Goal: Task Accomplishment & Management: Use online tool/utility

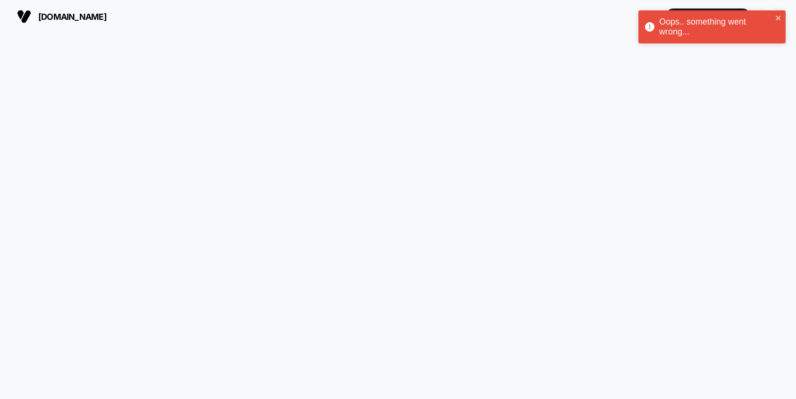
click at [64, 17] on span "[DOMAIN_NAME]" at bounding box center [72, 17] width 68 height 10
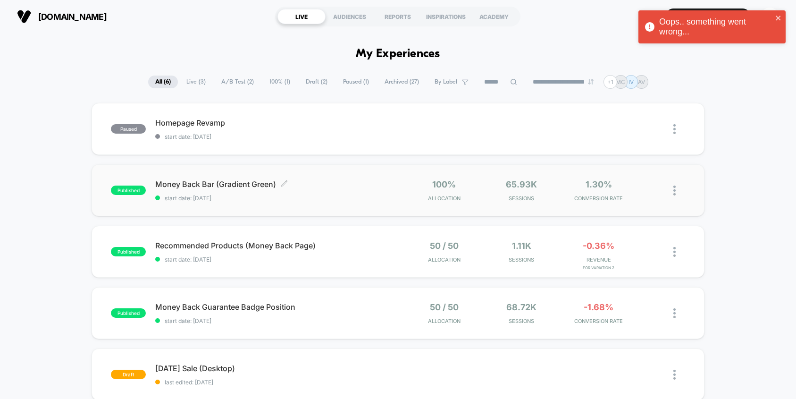
click at [242, 183] on span "Money Back Bar (Gradient Green) Click to edit experience details" at bounding box center [276, 183] width 242 height 9
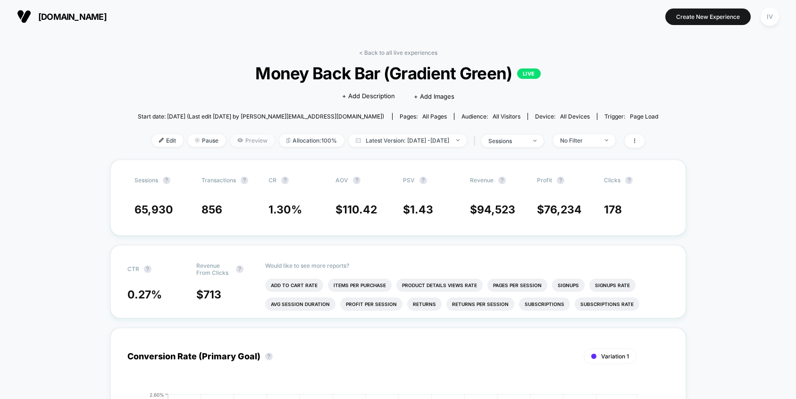
click at [233, 143] on span "Preview" at bounding box center [252, 140] width 44 height 13
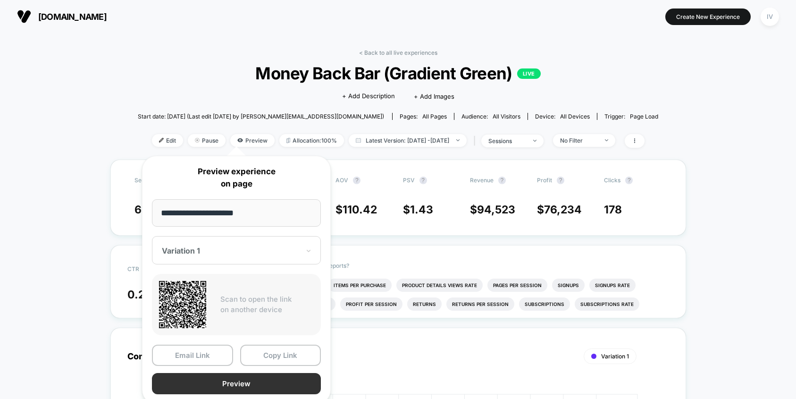
click at [231, 382] on button "Preview" at bounding box center [236, 383] width 169 height 21
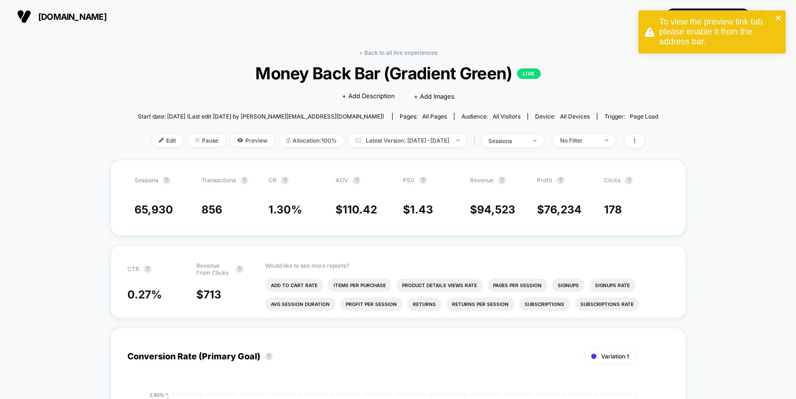
click at [776, 17] on icon "close" at bounding box center [778, 18] width 7 height 8
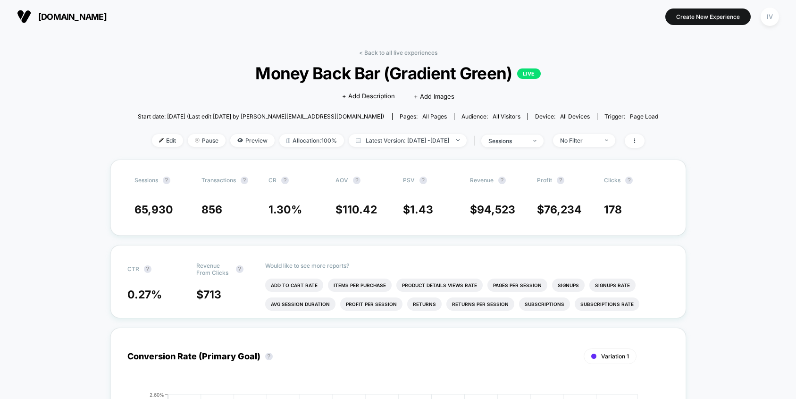
click at [49, 16] on span "[DOMAIN_NAME]" at bounding box center [72, 17] width 68 height 10
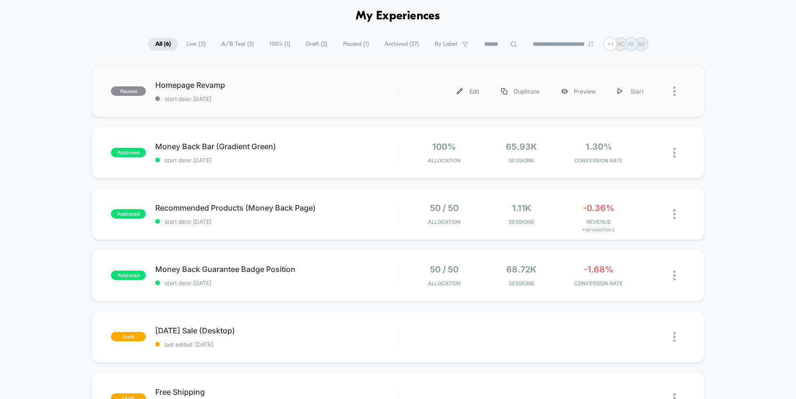
scroll to position [25, 0]
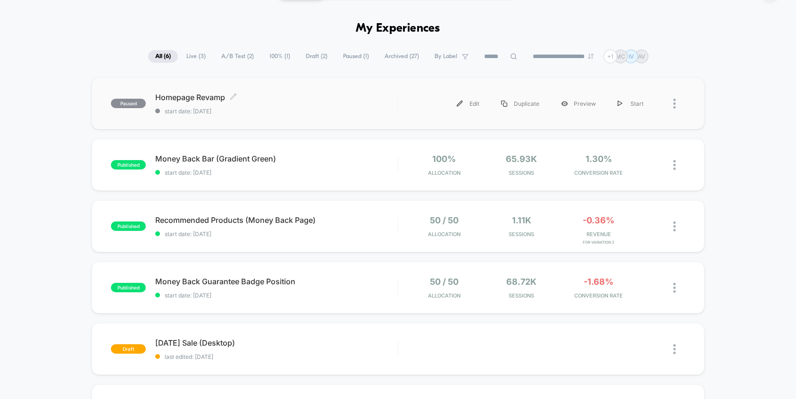
click at [261, 101] on span "Homepage Revamp Click to edit experience details" at bounding box center [276, 96] width 242 height 9
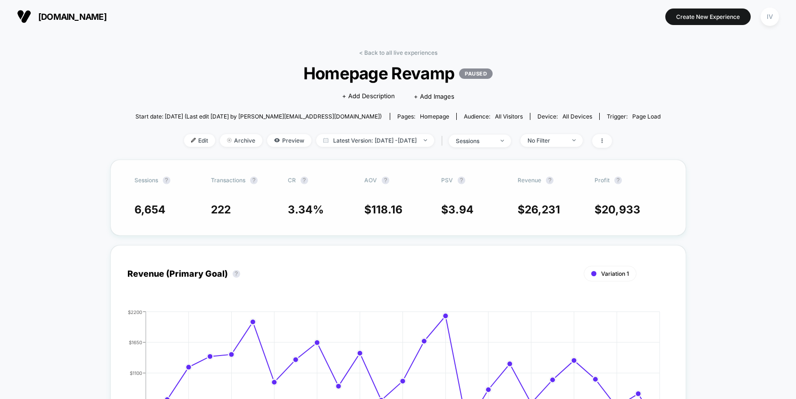
scroll to position [17, 0]
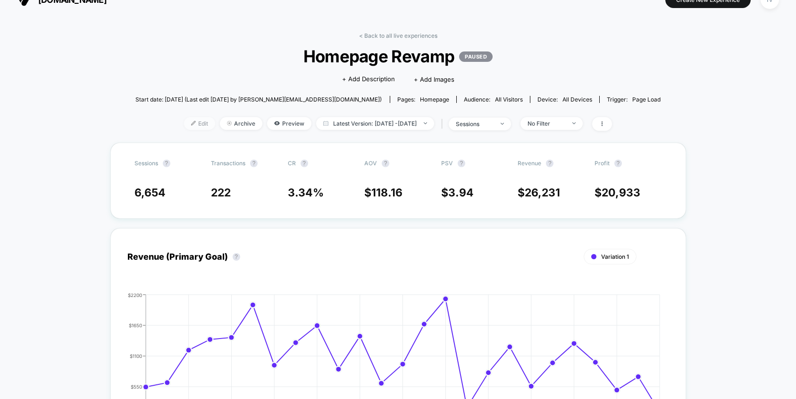
click at [187, 124] on span "Edit" at bounding box center [199, 123] width 31 height 13
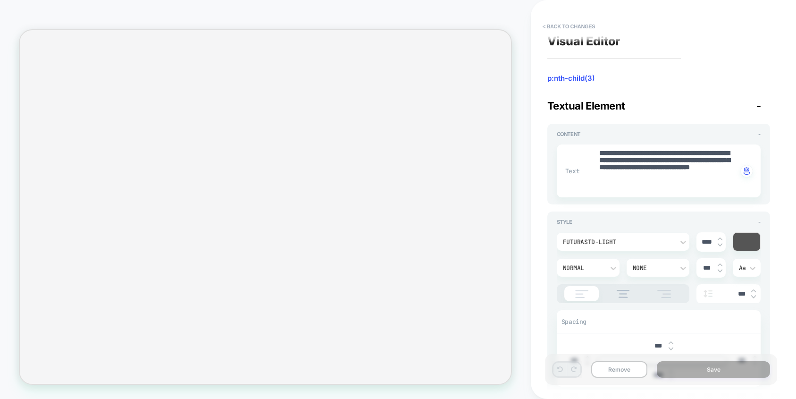
scroll to position [9, 0]
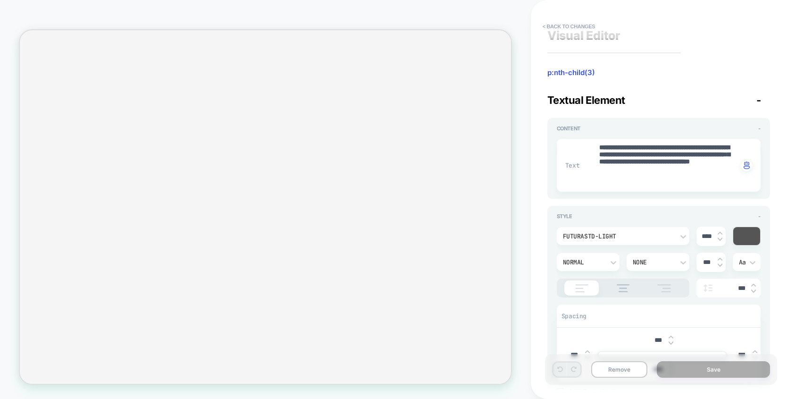
click at [747, 235] on div at bounding box center [746, 236] width 27 height 18
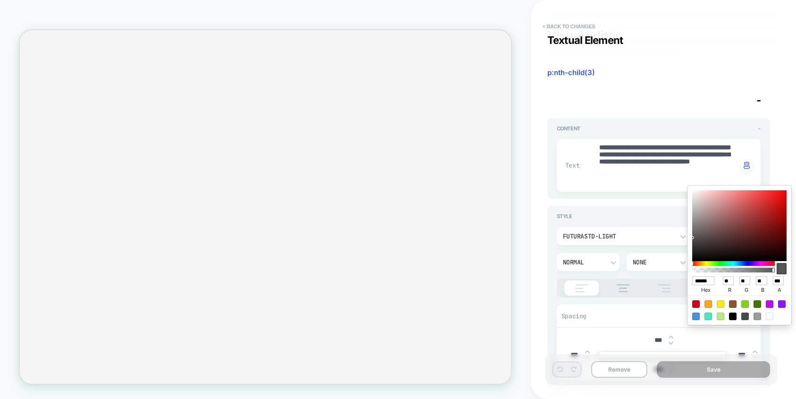
scroll to position [74, 0]
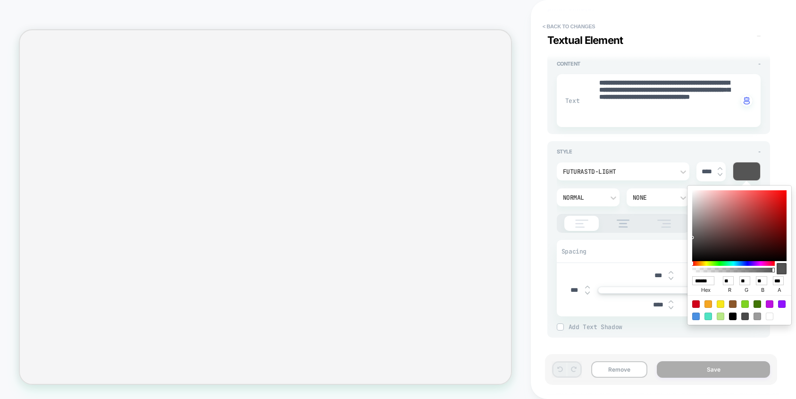
click at [768, 318] on div at bounding box center [770, 316] width 8 height 8
type textarea "*"
type input "******"
type input "***"
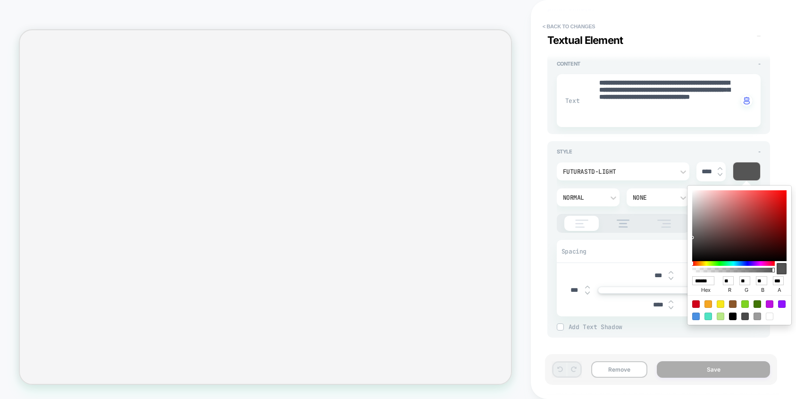
type input "***"
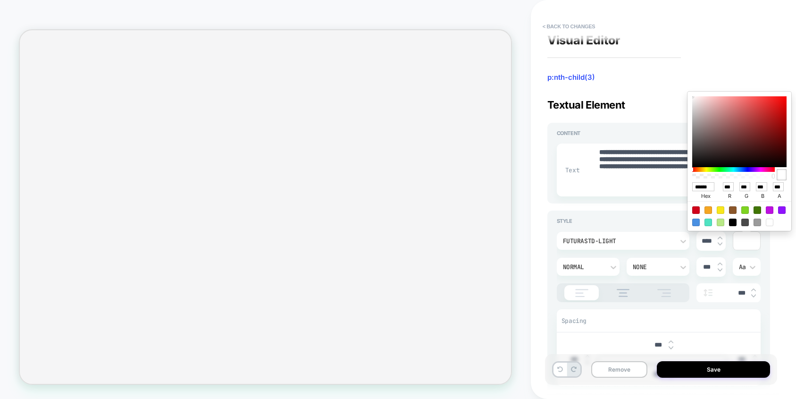
scroll to position [0, 0]
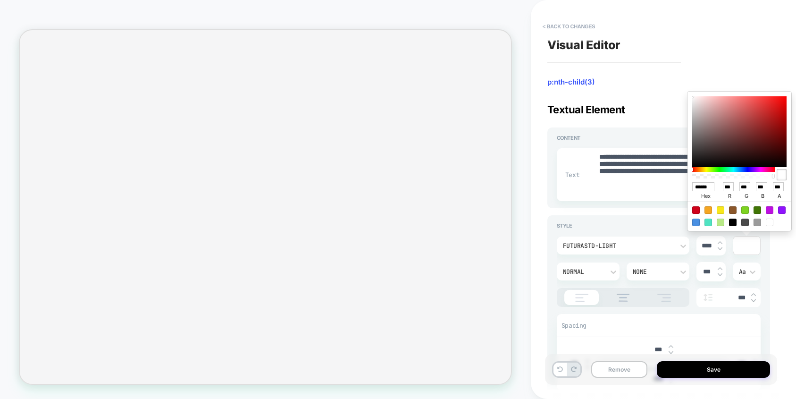
click at [750, 68] on div "**********" at bounding box center [658, 199] width 232 height 380
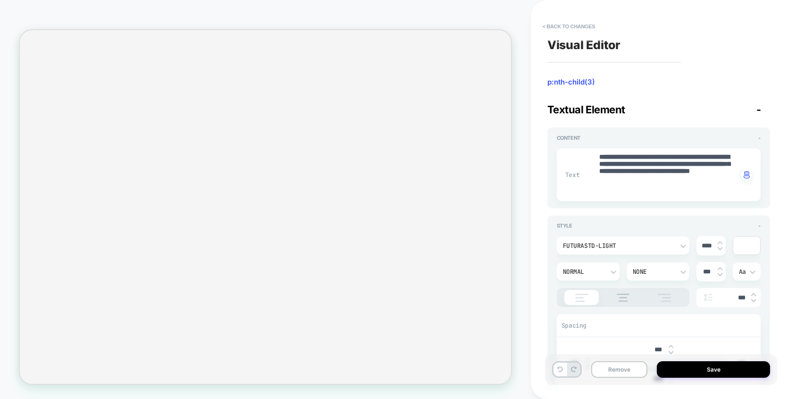
drag, startPoint x: 731, startPoint y: 62, endPoint x: 714, endPoint y: 63, distance: 17.5
click at [726, 63] on div "**********" at bounding box center [658, 199] width 232 height 380
click at [556, 26] on button "< Back to changes" at bounding box center [569, 26] width 62 height 15
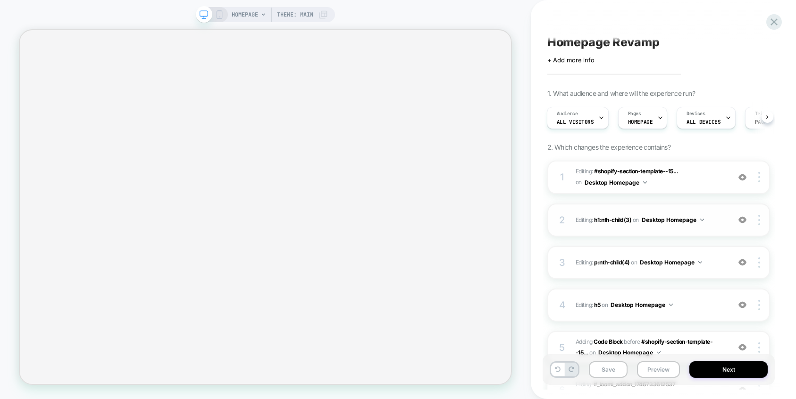
scroll to position [14, 0]
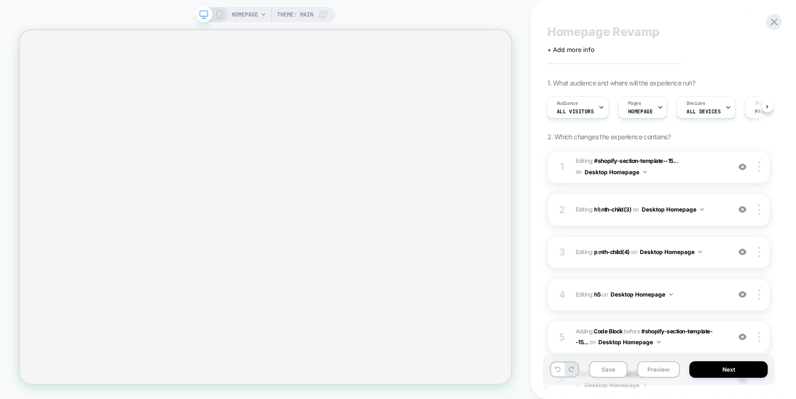
click at [224, 16] on div "HOMEPAGE Theme: MAIN" at bounding box center [265, 14] width 139 height 15
click at [218, 13] on icon at bounding box center [219, 14] width 8 height 8
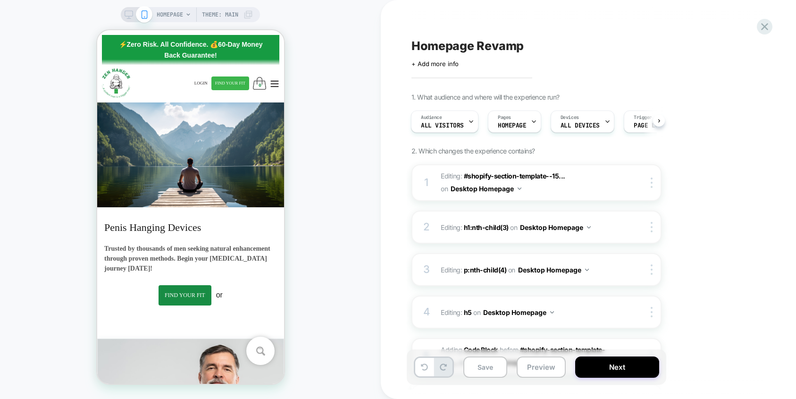
click at [127, 8] on div "HOMEPAGE Theme: MAIN" at bounding box center [190, 14] width 139 height 15
click at [125, 17] on icon at bounding box center [129, 14] width 8 height 8
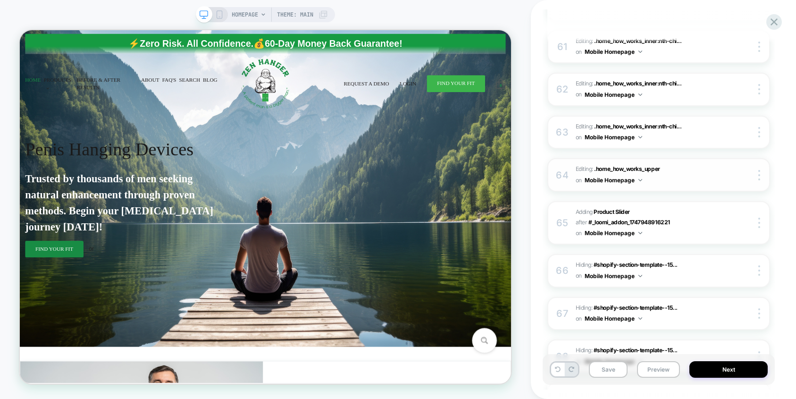
scroll to position [2682, 0]
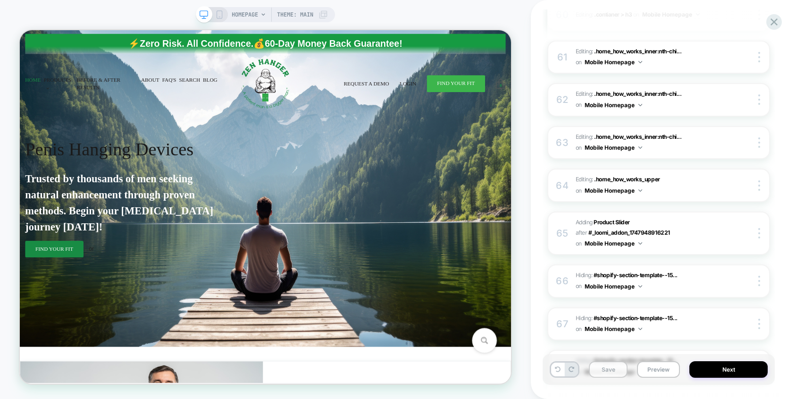
click at [602, 370] on button "Save" at bounding box center [608, 369] width 39 height 17
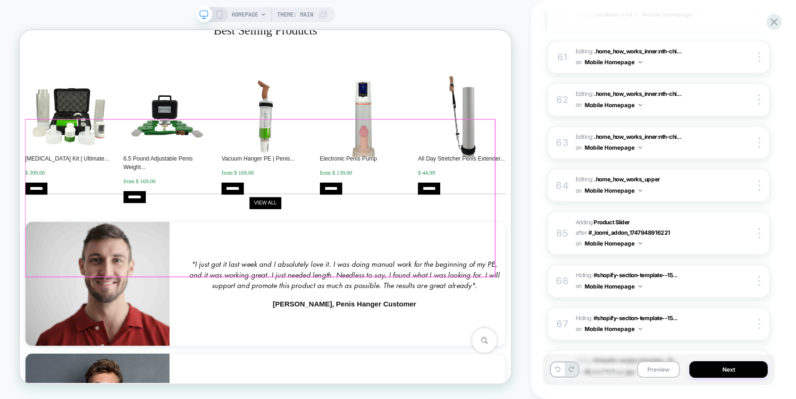
scroll to position [884, 0]
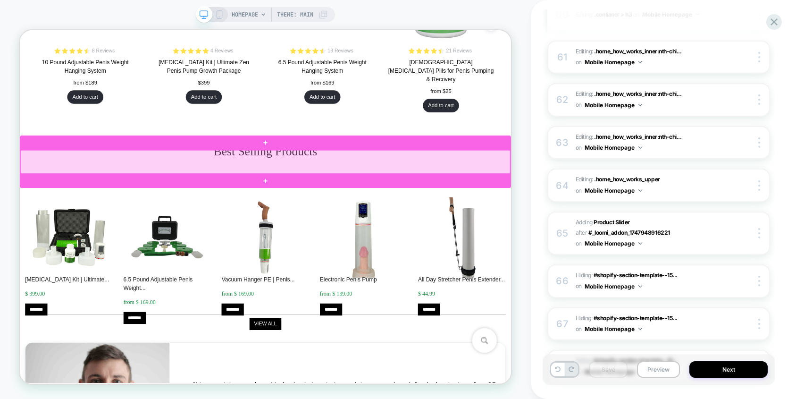
click at [317, 209] on div at bounding box center [347, 205] width 653 height 31
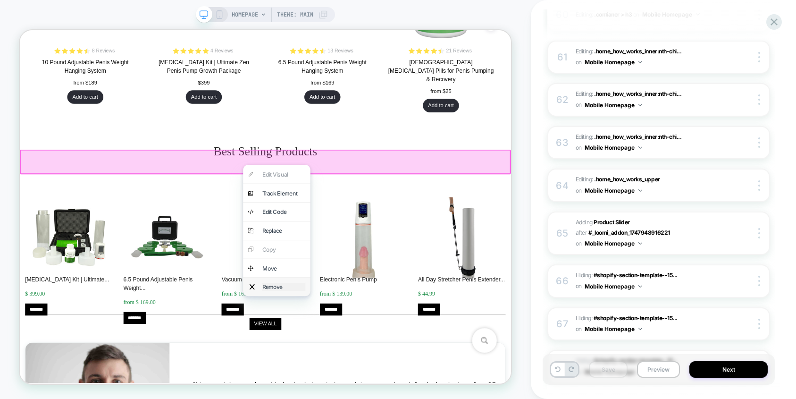
click at [359, 374] on div "Remove" at bounding box center [372, 372] width 58 height 11
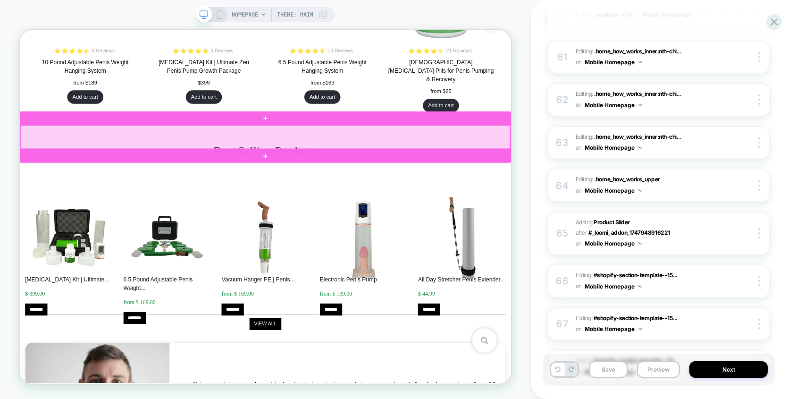
click at [350, 172] on div at bounding box center [347, 172] width 653 height 31
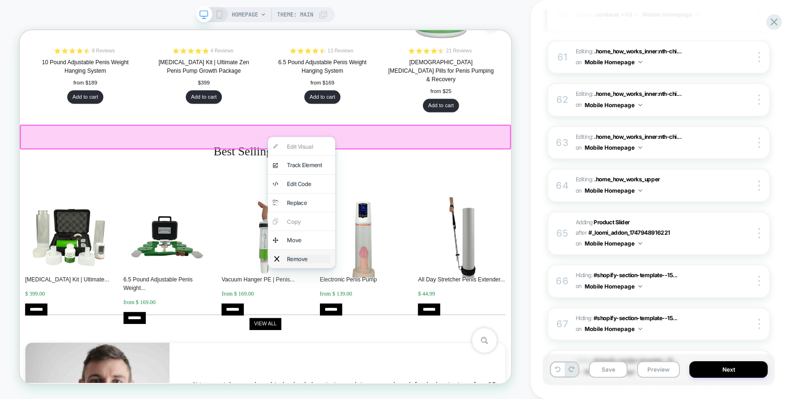
click at [395, 339] on div "Remove" at bounding box center [405, 334] width 58 height 11
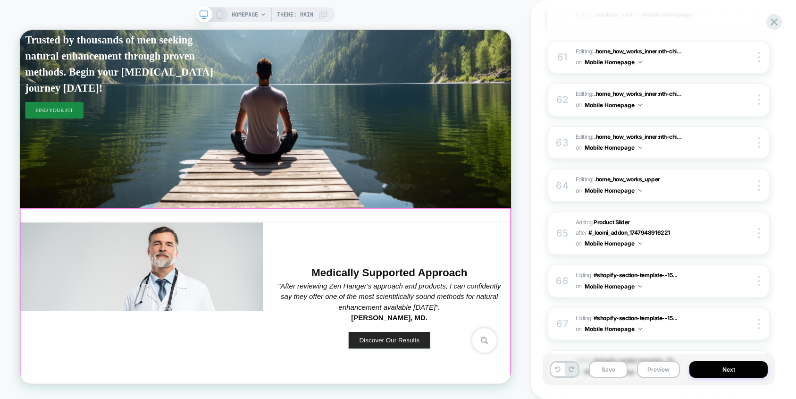
scroll to position [0, 0]
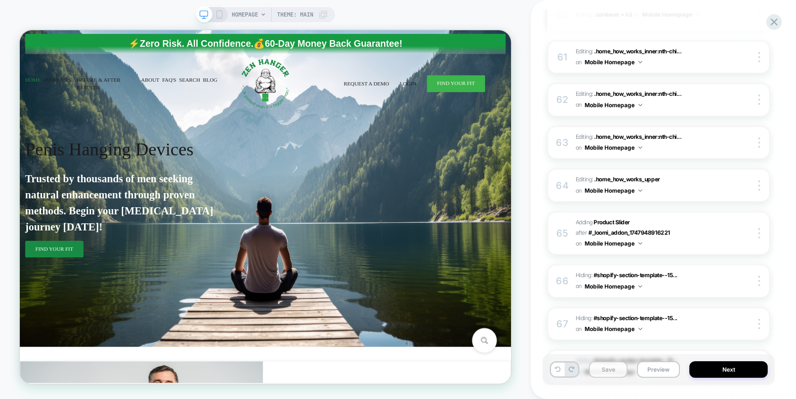
click at [601, 374] on button "Save" at bounding box center [608, 369] width 39 height 17
click at [777, 24] on icon at bounding box center [773, 22] width 13 height 13
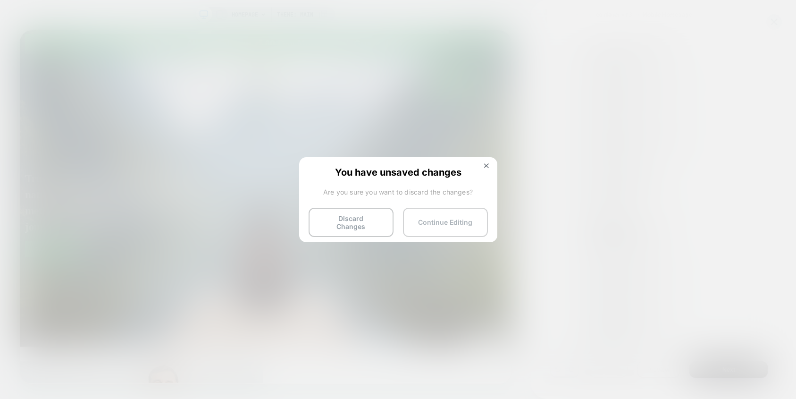
click at [447, 227] on button "Continue Editing" at bounding box center [445, 222] width 85 height 29
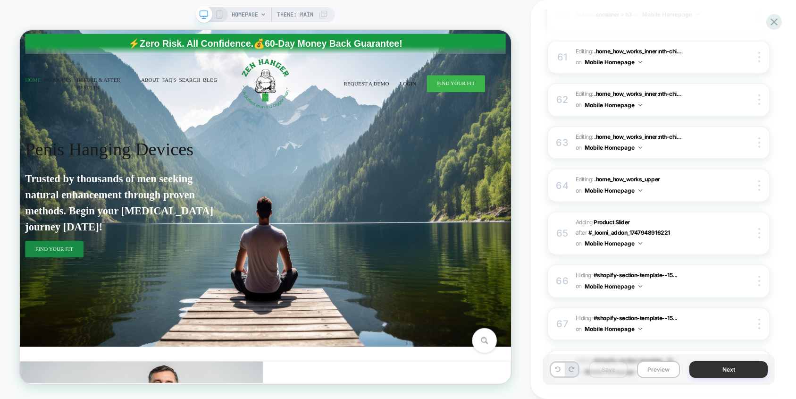
click at [715, 369] on button "Next" at bounding box center [728, 369] width 78 height 17
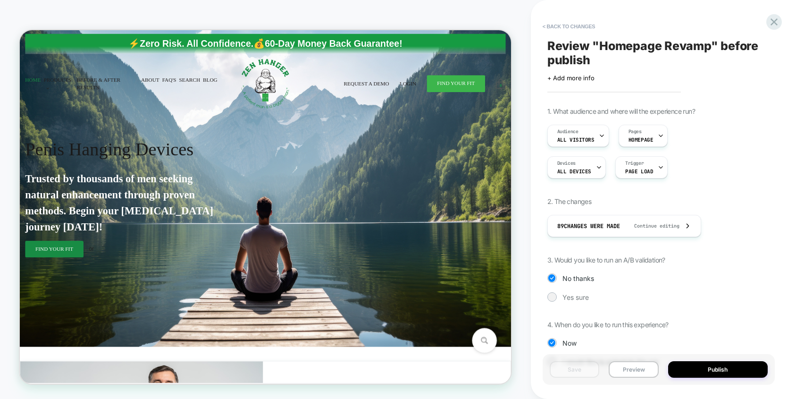
click at [764, 22] on span "< Back to changes" at bounding box center [654, 26] width 232 height 15
click at [769, 22] on icon at bounding box center [773, 22] width 13 height 13
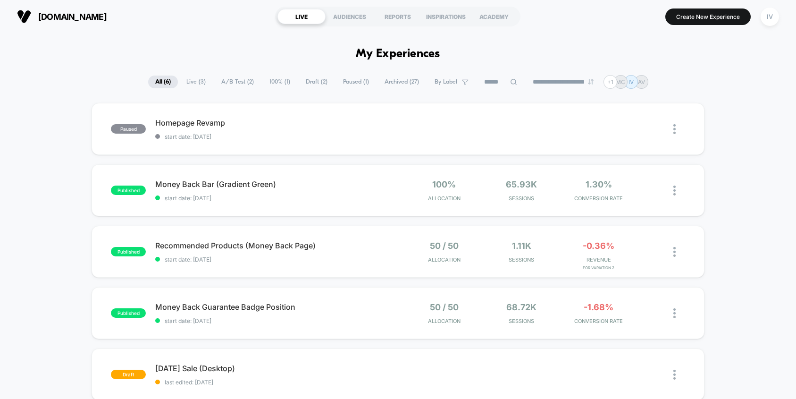
click at [57, 119] on div "paused Homepage Revamp start date: 9/12/2025 Edit Duplicate Preview Start publi…" at bounding box center [398, 306] width 796 height 406
click at [700, 17] on button "Create New Experience" at bounding box center [707, 16] width 85 height 17
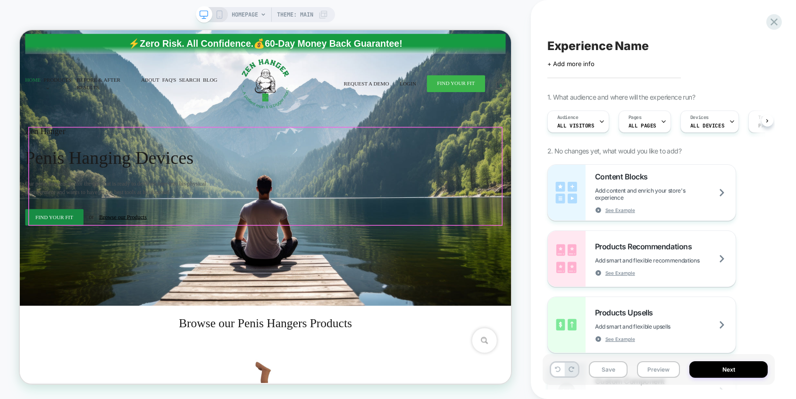
scroll to position [0, 0]
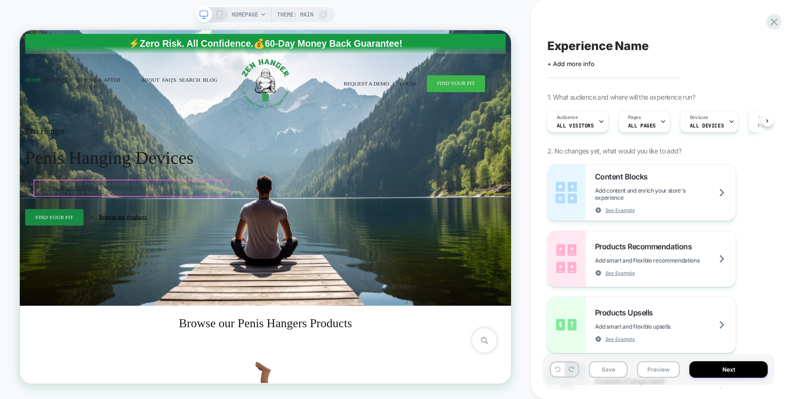
click at [183, 241] on p "Our penis hangers are for the guy that is ready to dedicate time into his physi…" at bounding box center [156, 240] width 259 height 23
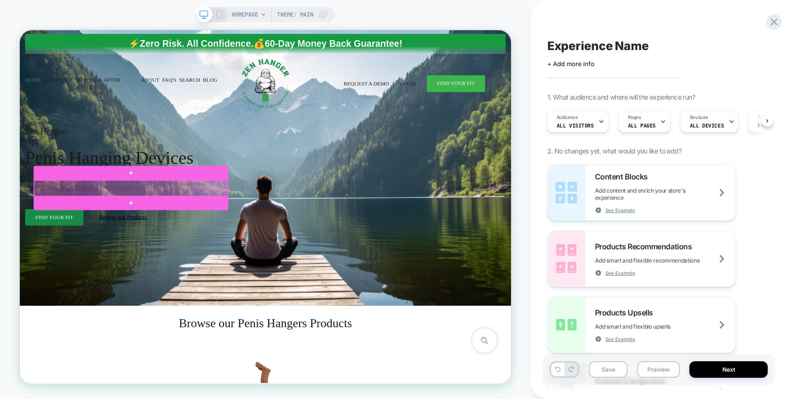
click at [183, 241] on div at bounding box center [168, 240] width 258 height 21
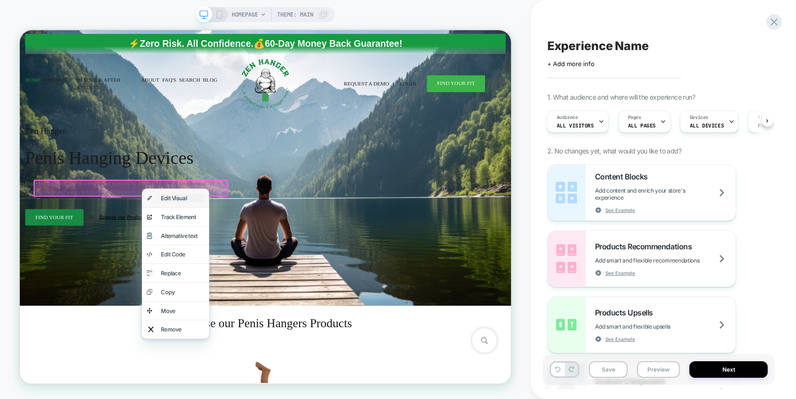
click at [217, 257] on div "Edit Visual" at bounding box center [237, 253] width 58 height 11
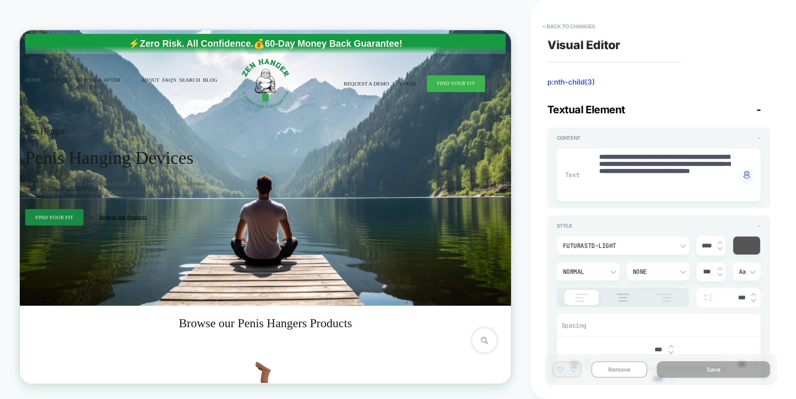
click at [753, 244] on div at bounding box center [746, 245] width 27 height 18
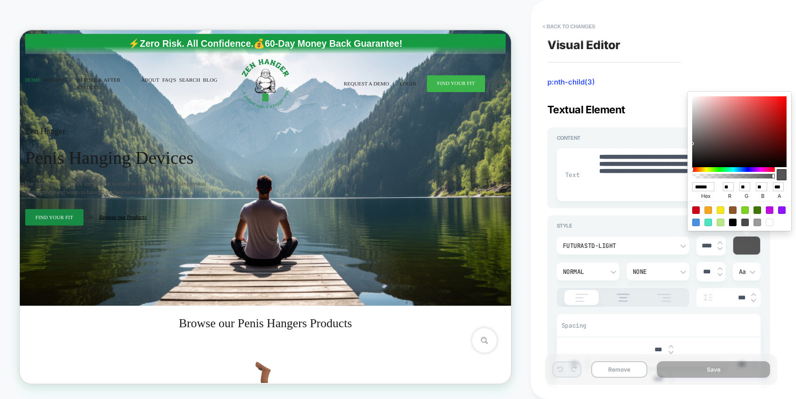
click at [767, 221] on div at bounding box center [770, 222] width 8 height 8
type textarea "*"
type input "******"
type input "***"
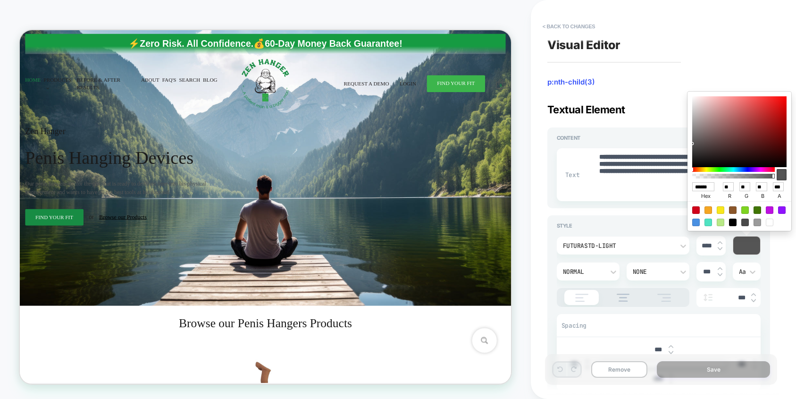
type input "***"
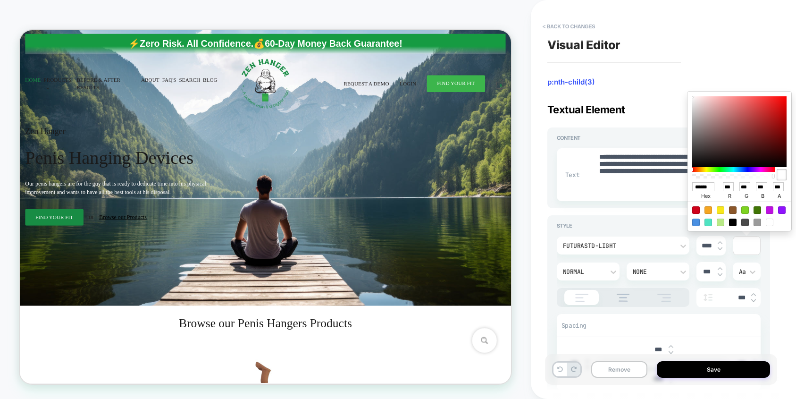
click at [768, 224] on div at bounding box center [770, 222] width 8 height 8
click at [712, 50] on div "**********" at bounding box center [658, 199] width 232 height 380
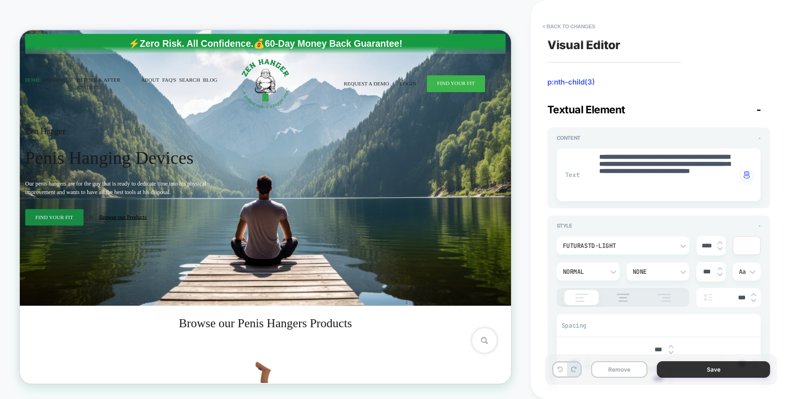
click at [700, 367] on button "Save" at bounding box center [713, 369] width 113 height 17
type textarea "*"
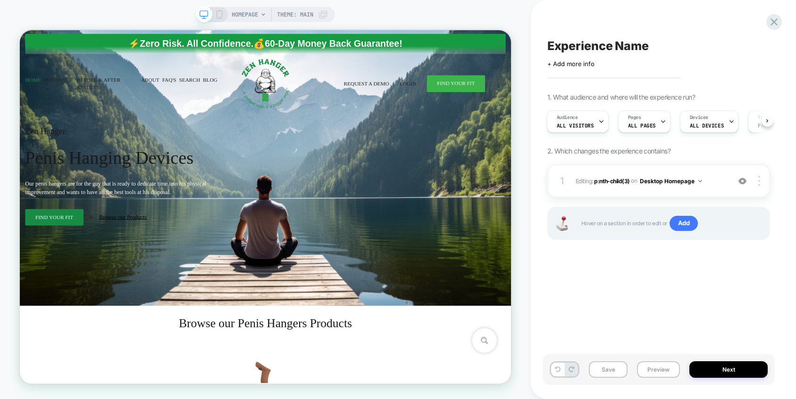
click at [219, 16] on icon at bounding box center [219, 14] width 8 height 8
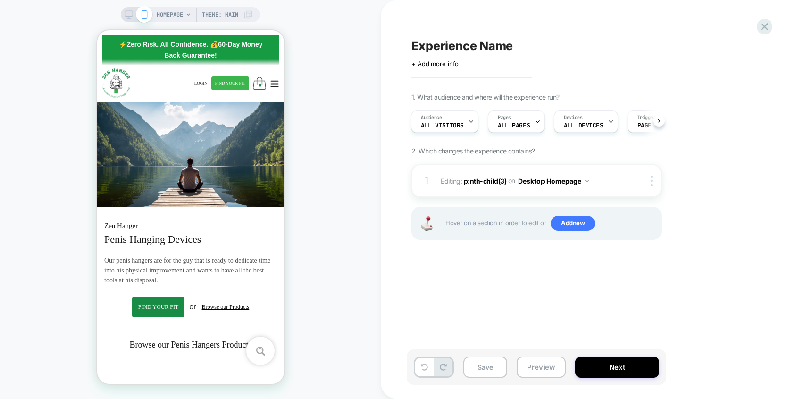
click at [475, 35] on div "Experience Name Click to edit experience details + Add more info 1. What audien…" at bounding box center [584, 199] width 354 height 380
drag, startPoint x: 470, startPoint y: 55, endPoint x: 471, endPoint y: 49, distance: 6.2
click at [470, 55] on div "Click to edit experience details + Add more info" at bounding box center [514, 60] width 207 height 15
click at [472, 47] on span "Experience Name" at bounding box center [461, 46] width 101 height 14
click at [472, 47] on div at bounding box center [583, 46] width 344 height 14
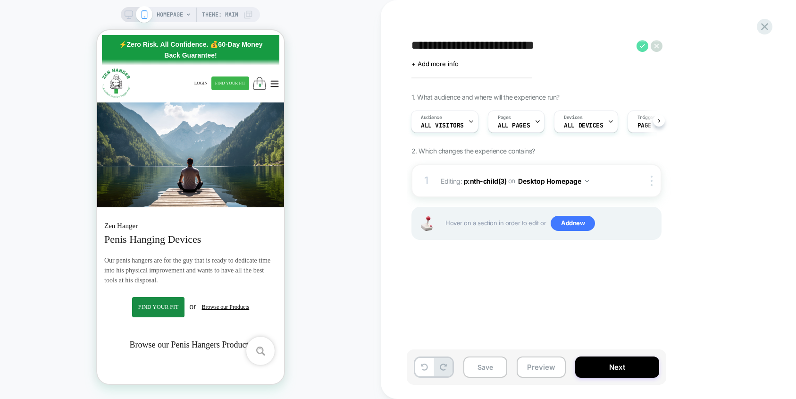
type textarea "**********"
click at [641, 44] on icon at bounding box center [642, 46] width 12 height 12
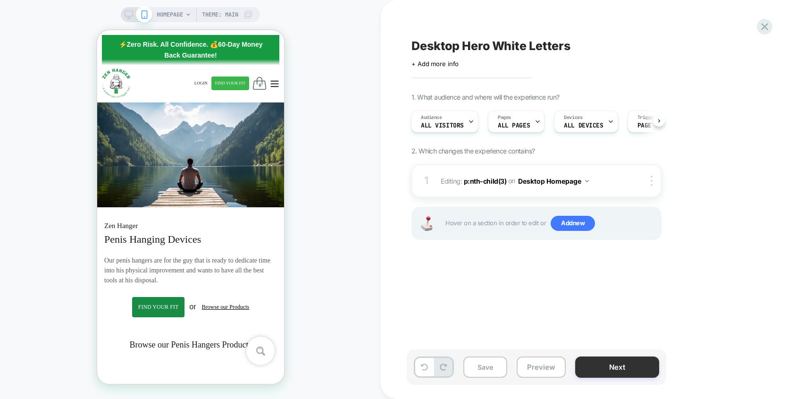
click at [613, 365] on button "Next" at bounding box center [617, 366] width 84 height 21
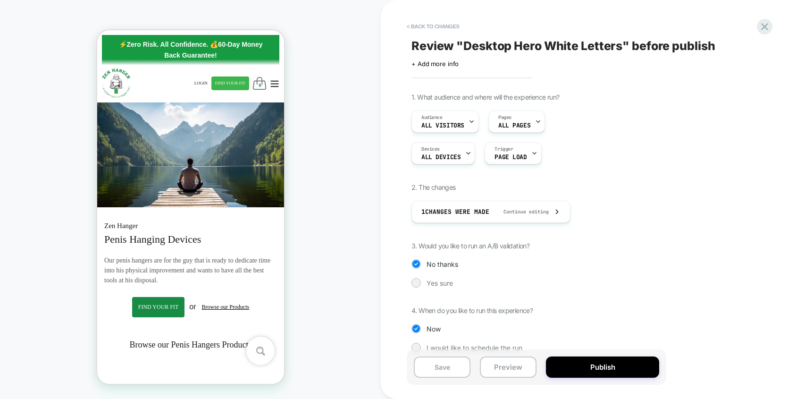
scroll to position [15, 0]
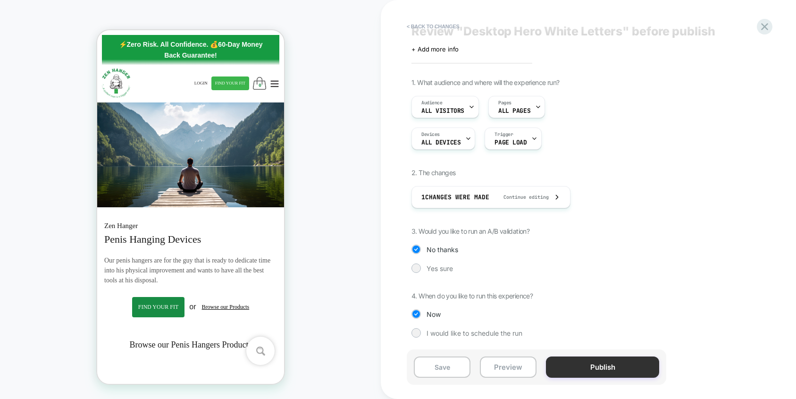
click at [599, 371] on button "Publish" at bounding box center [602, 366] width 113 height 21
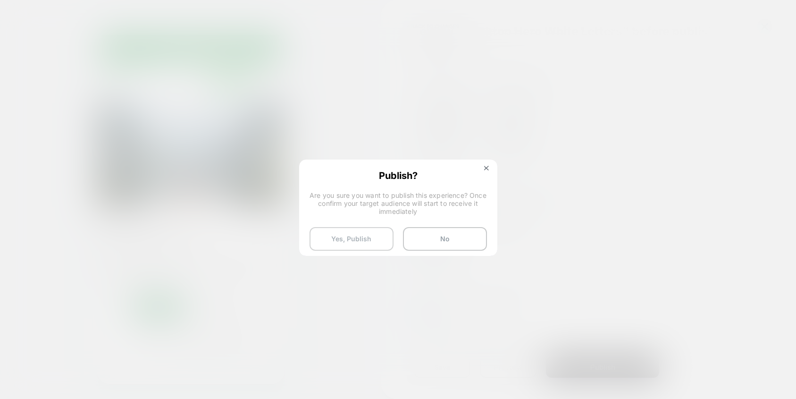
click at [375, 241] on button "Yes, Publish" at bounding box center [351, 239] width 84 height 24
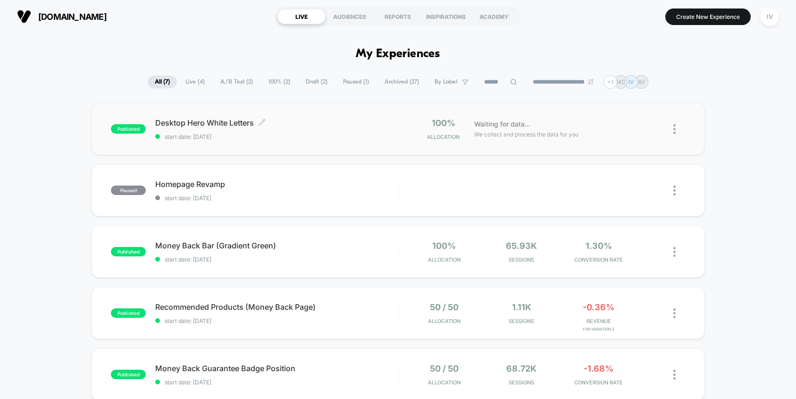
click at [201, 126] on span "Desktop Hero White Letters Click to edit experience details" at bounding box center [276, 122] width 242 height 9
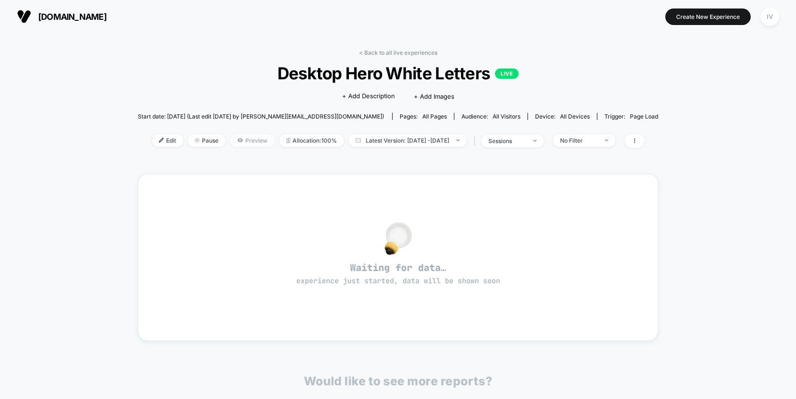
click at [230, 143] on span "Preview" at bounding box center [252, 140] width 44 height 13
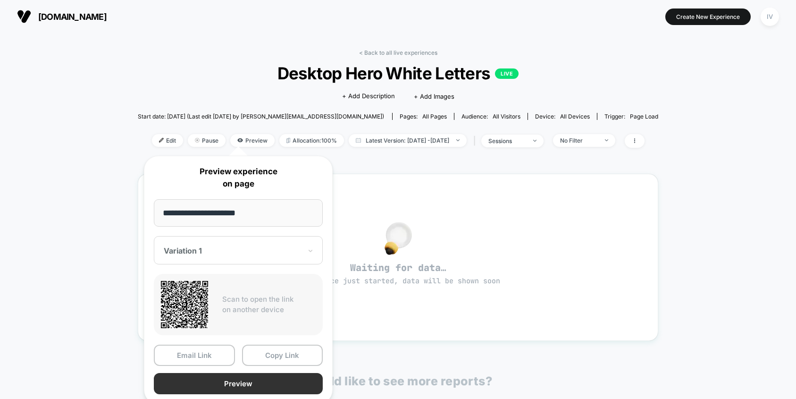
click at [231, 389] on button "Preview" at bounding box center [238, 383] width 169 height 21
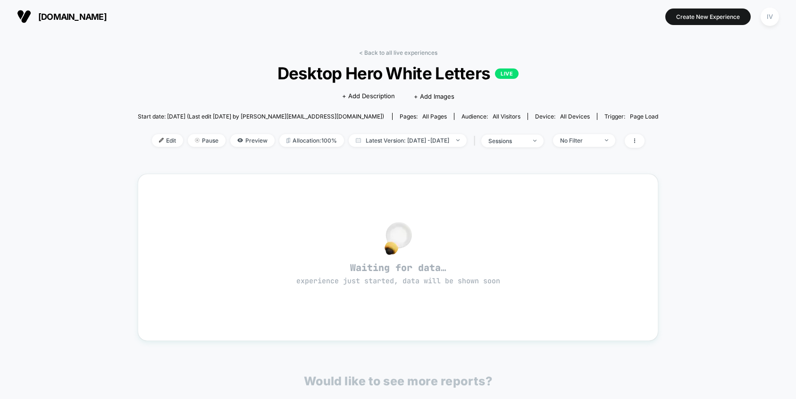
click at [196, 66] on span "Desktop Hero White Letters LIVE" at bounding box center [398, 73] width 468 height 20
click at [389, 53] on link "< Back to all live experiences" at bounding box center [398, 52] width 78 height 7
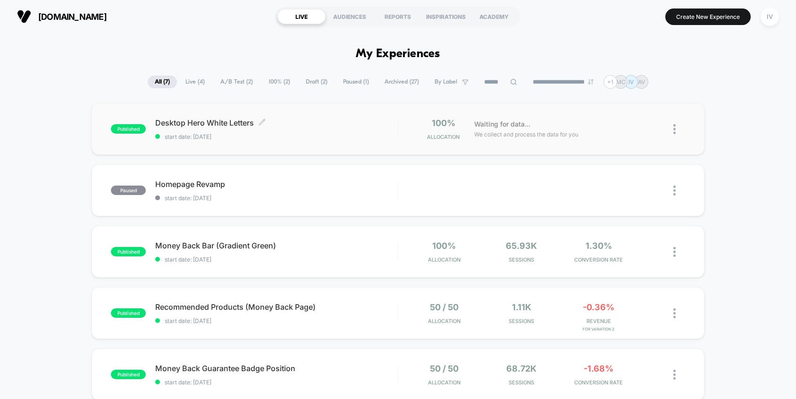
click at [270, 132] on div "Desktop Hero White Letters Click to edit experience details Click to edit exper…" at bounding box center [276, 129] width 242 height 22
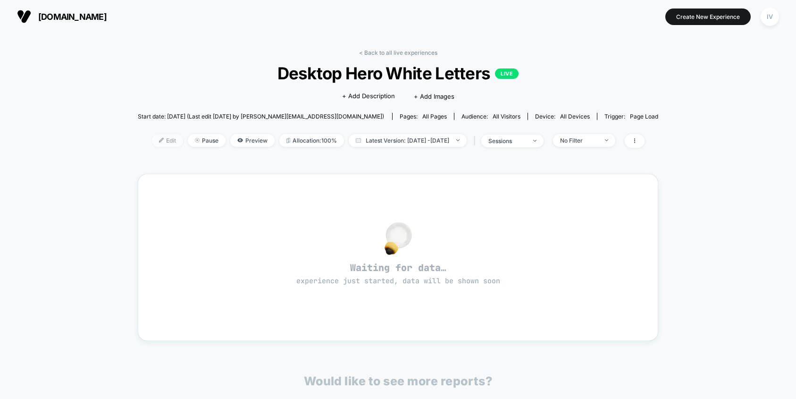
click at [158, 138] on span "Edit" at bounding box center [167, 140] width 31 height 13
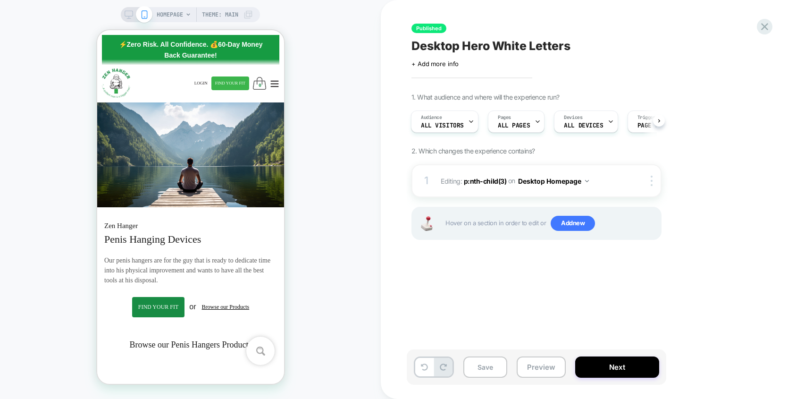
click at [125, 16] on icon at bounding box center [129, 14] width 8 height 8
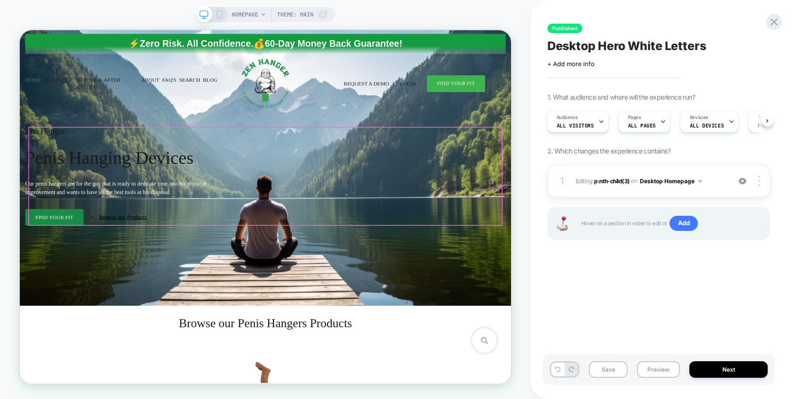
scroll to position [0, 1]
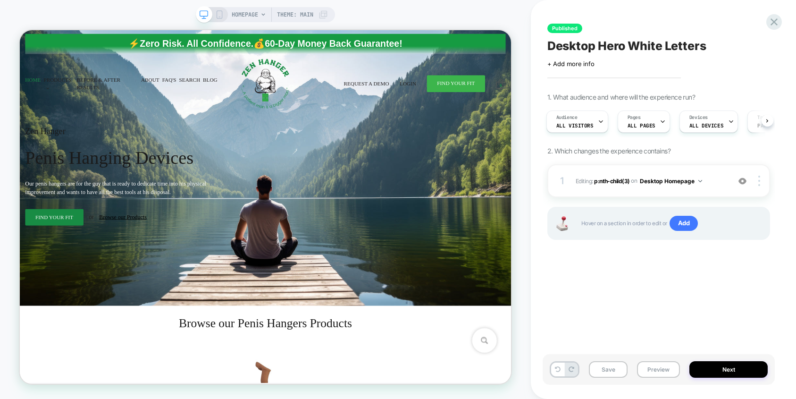
click at [710, 355] on div "Save Preview Next" at bounding box center [658, 369] width 232 height 31
click at [713, 365] on button "Next" at bounding box center [728, 369] width 78 height 17
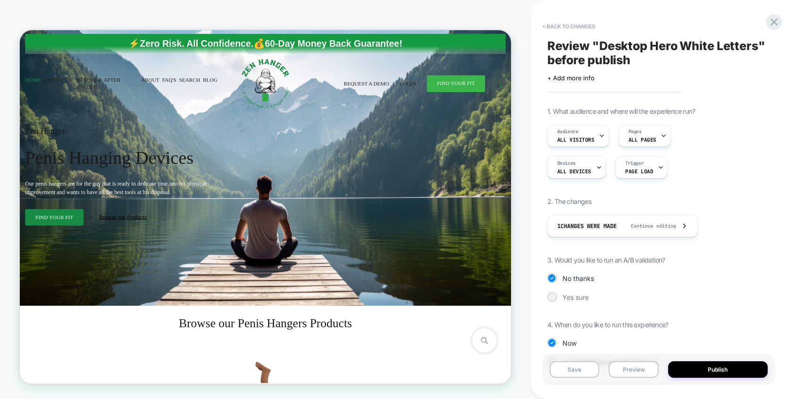
scroll to position [29, 0]
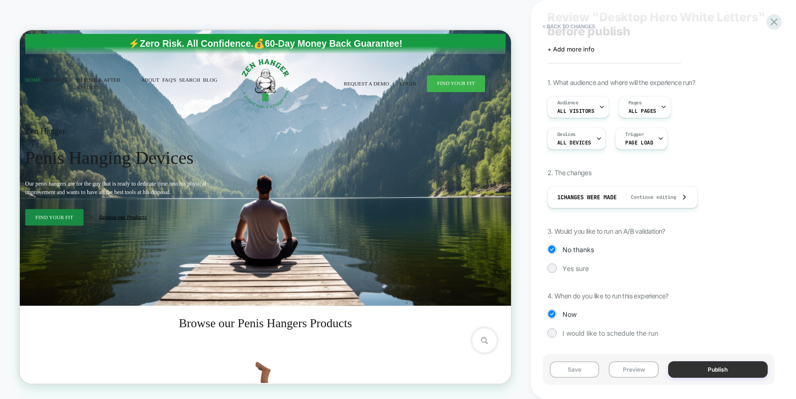
click at [696, 368] on button "Publish" at bounding box center [718, 369] width 100 height 17
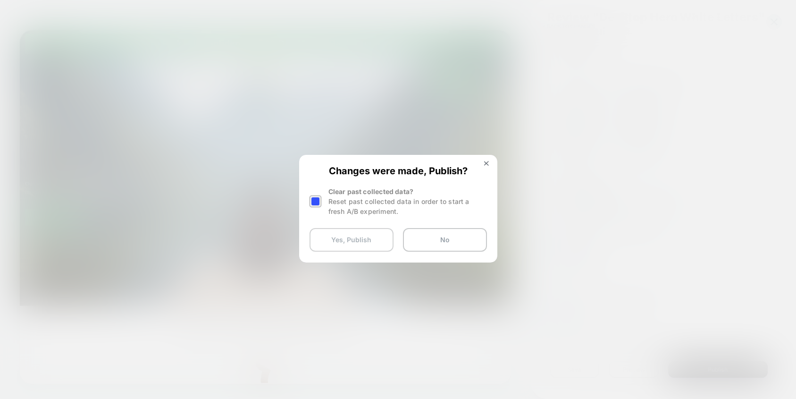
click at [355, 240] on button "Yes, Publish" at bounding box center [351, 240] width 84 height 24
